Goal: Task Accomplishment & Management: Use online tool/utility

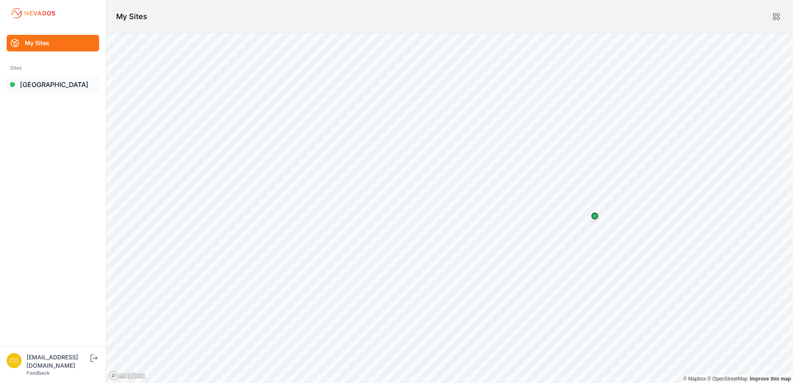
click at [37, 83] on link "[GEOGRAPHIC_DATA]" at bounding box center [53, 84] width 92 height 17
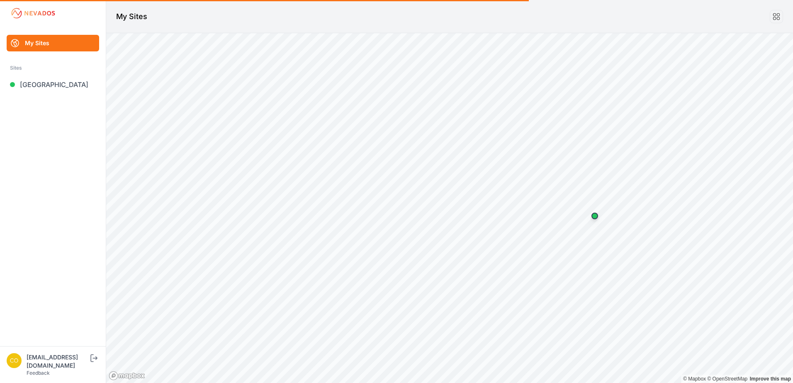
click at [60, 39] on link "My Sites" at bounding box center [53, 43] width 92 height 17
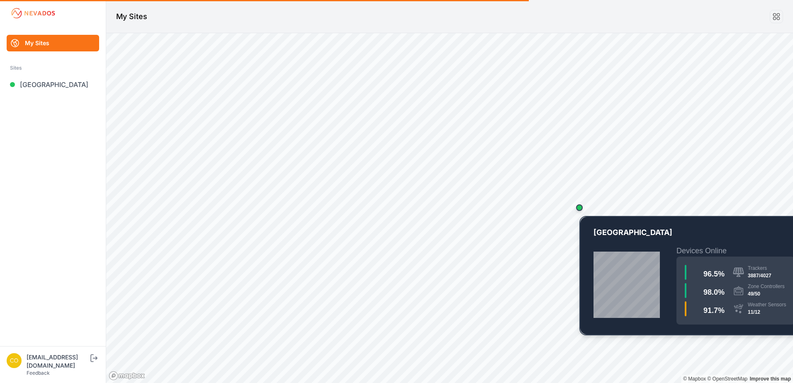
click at [580, 211] on div "Map marker" at bounding box center [579, 207] width 17 height 17
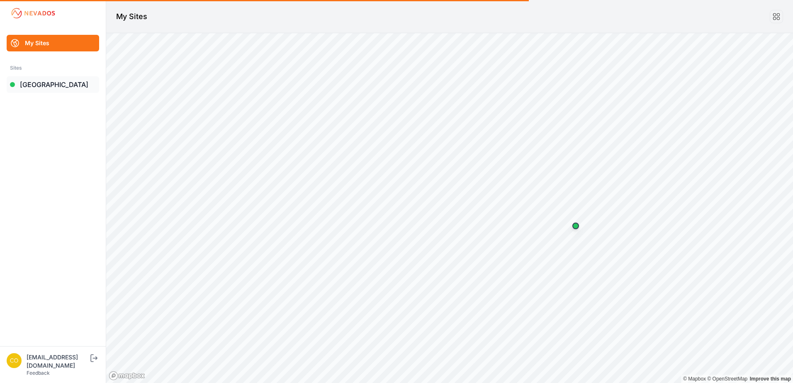
click at [30, 85] on link "[GEOGRAPHIC_DATA]" at bounding box center [53, 84] width 92 height 17
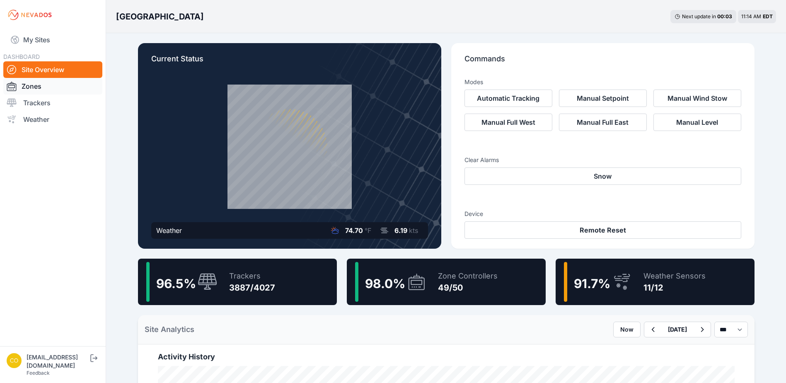
click at [31, 87] on link "Zones" at bounding box center [52, 86] width 99 height 17
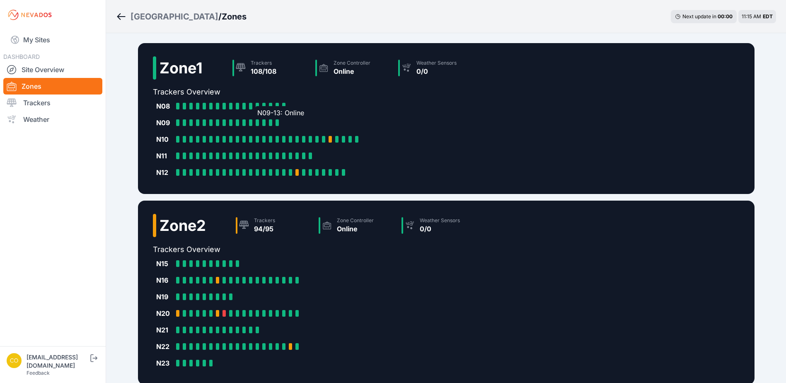
click at [261, 122] on div "N09-13: Online" at bounding box center [259, 122] width 7 height 7
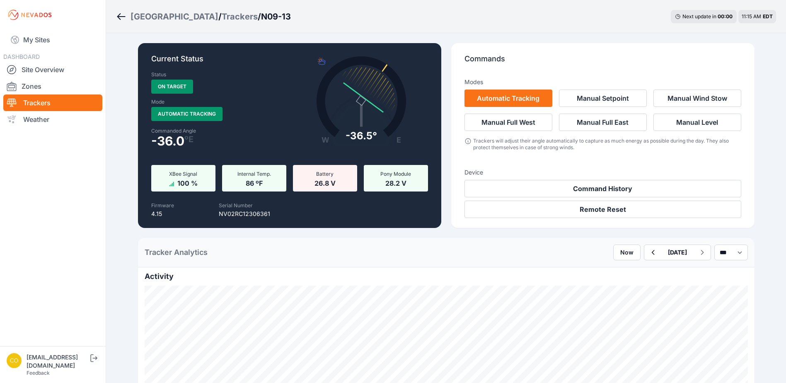
click at [55, 104] on link "Trackers" at bounding box center [52, 103] width 99 height 17
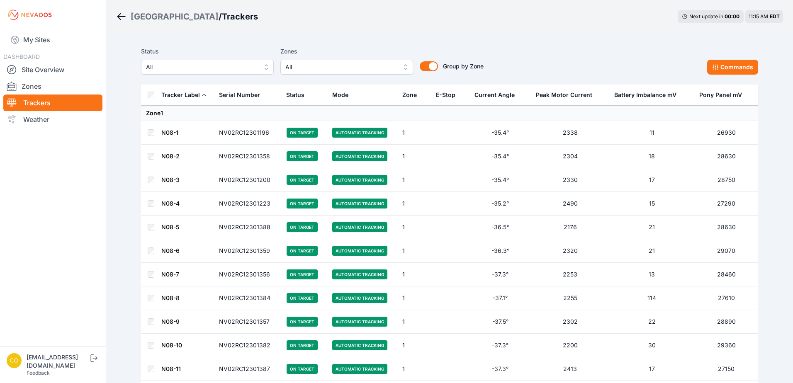
click at [391, 67] on span "All" at bounding box center [340, 67] width 111 height 10
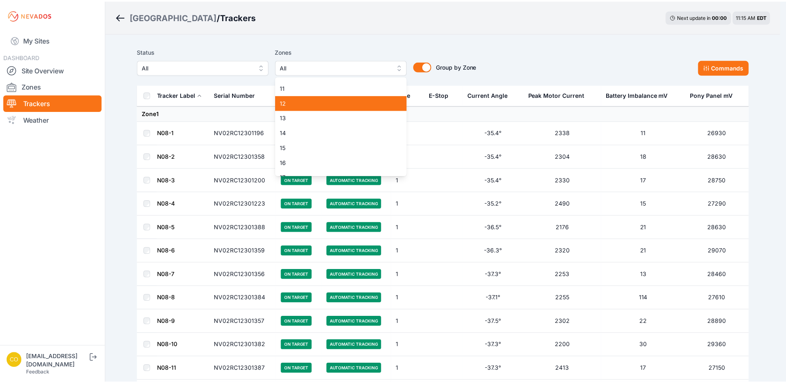
scroll to position [207, 0]
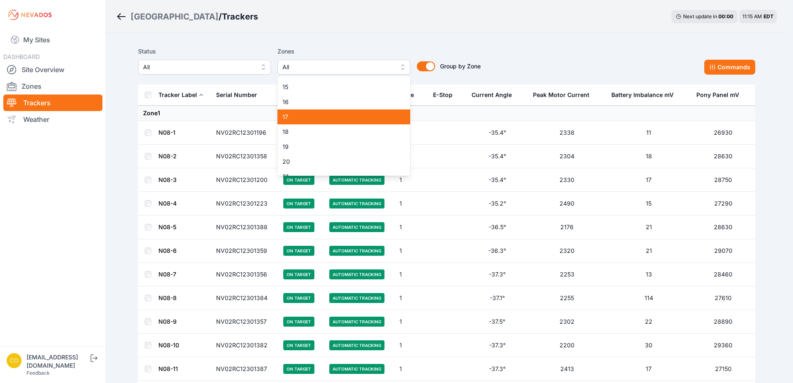
click at [300, 117] on span "17" at bounding box center [338, 117] width 113 height 8
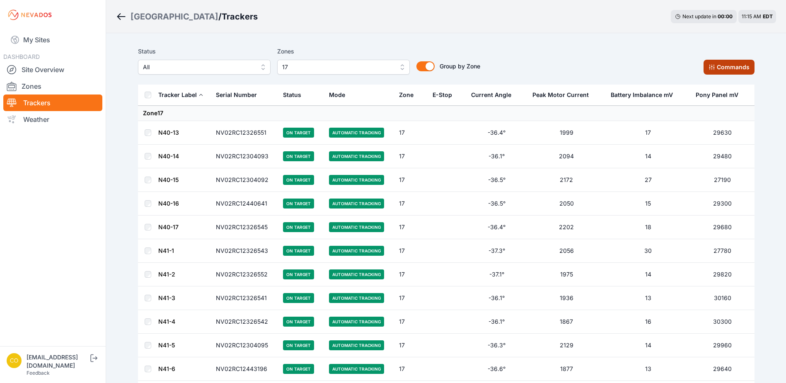
click at [721, 65] on button "Commands" at bounding box center [729, 67] width 51 height 15
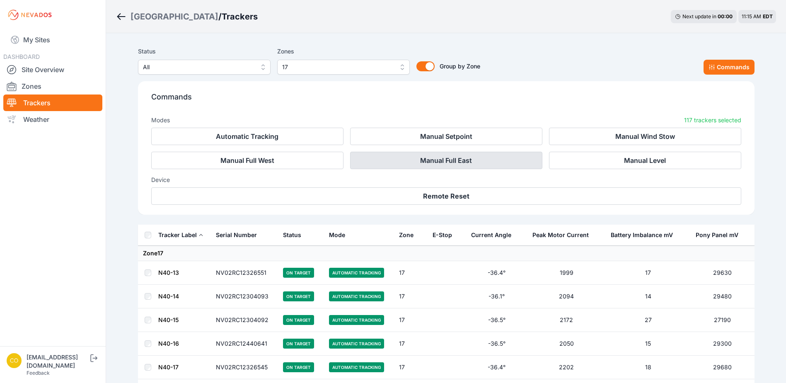
click at [489, 162] on button "Manual Full East" at bounding box center [446, 160] width 192 height 17
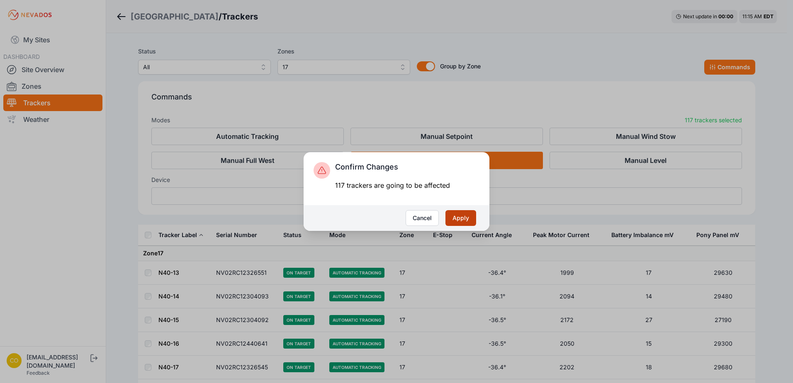
click at [456, 215] on button "Apply" at bounding box center [460, 218] width 31 height 16
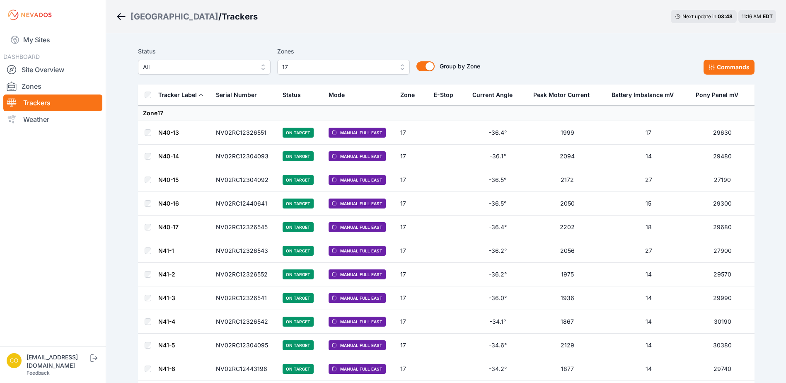
scroll to position [335, 0]
